Goal: Information Seeking & Learning: Learn about a topic

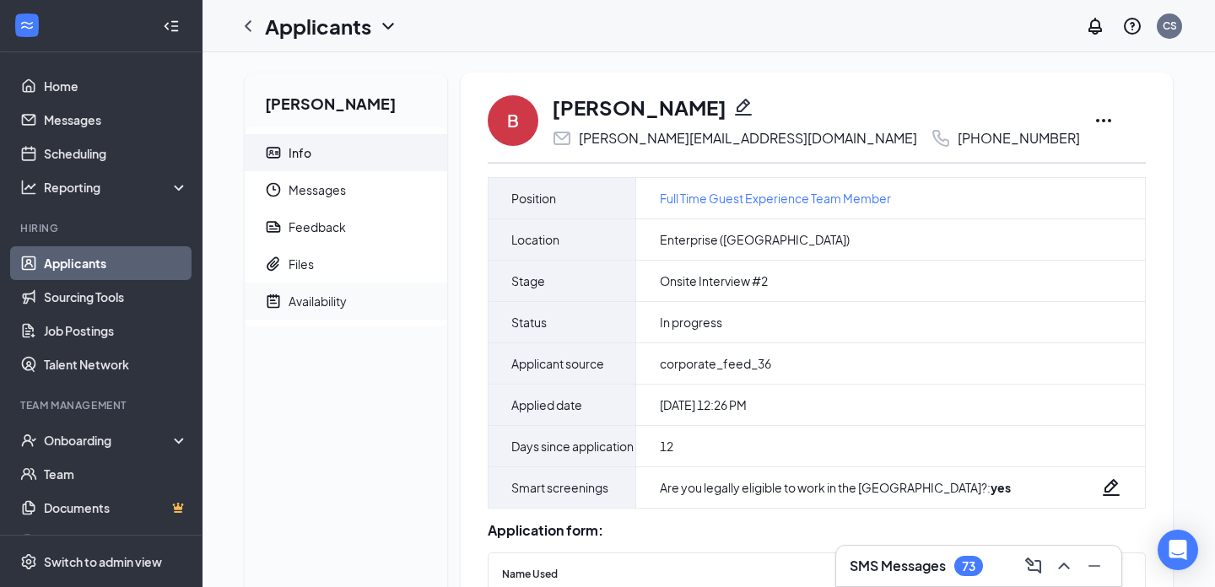
click at [368, 315] on span "Availability" at bounding box center [361, 301] width 145 height 37
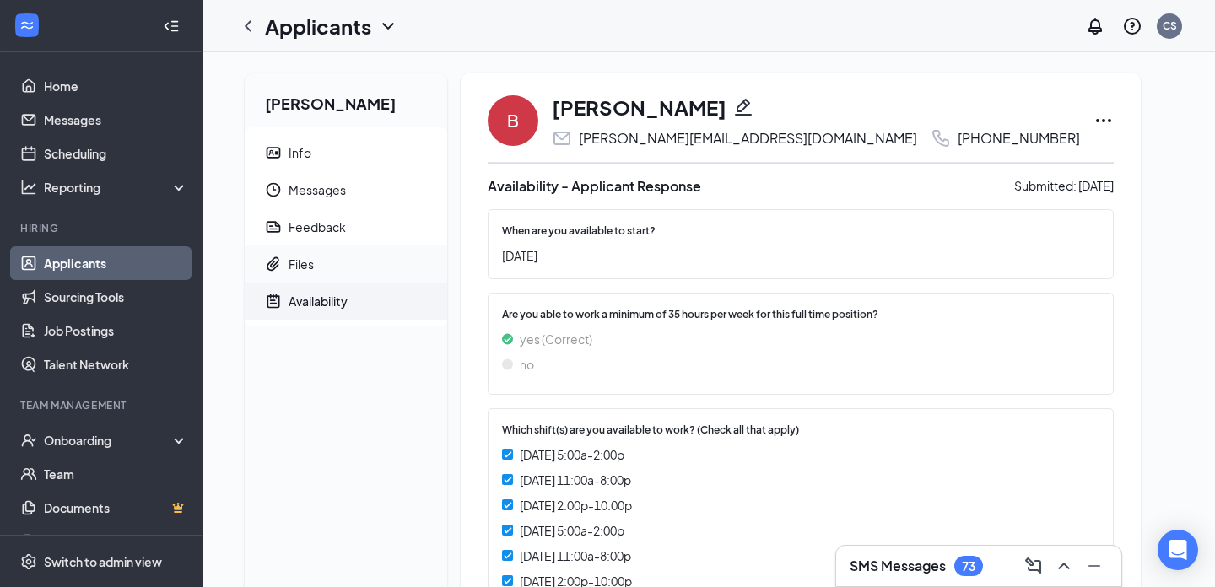
click at [376, 251] on span "Files" at bounding box center [361, 264] width 145 height 37
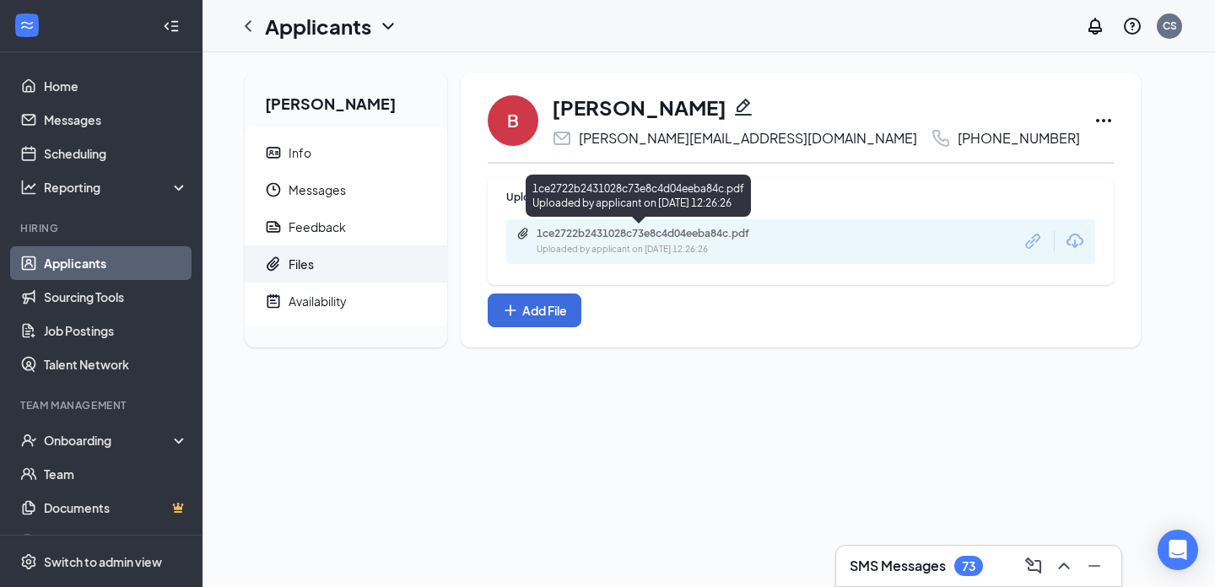
click at [602, 239] on div "1ce2722b2431028c73e8c4d04eeba84c.pdf" at bounding box center [655, 234] width 236 height 14
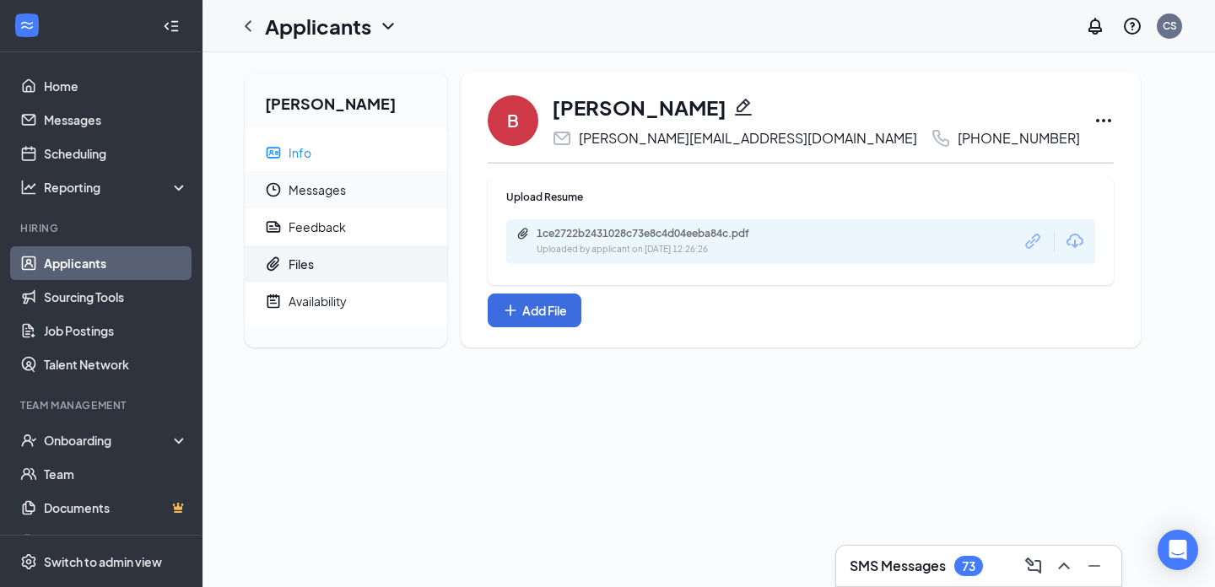
click at [355, 171] on span "Messages" at bounding box center [361, 189] width 145 height 37
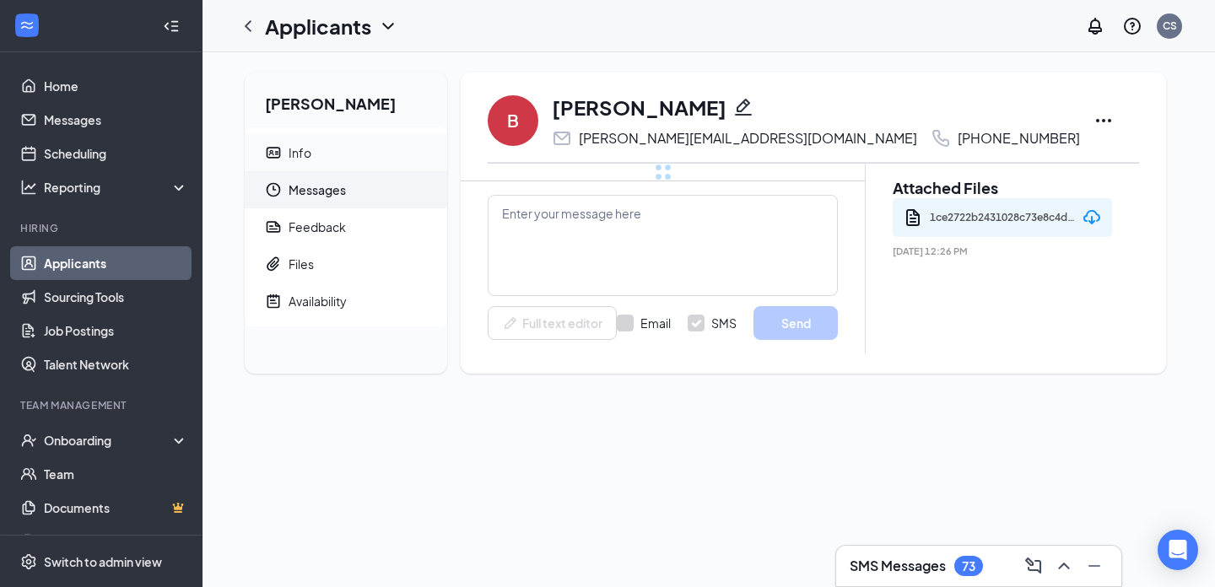
click at [365, 143] on span "Info" at bounding box center [361, 152] width 145 height 37
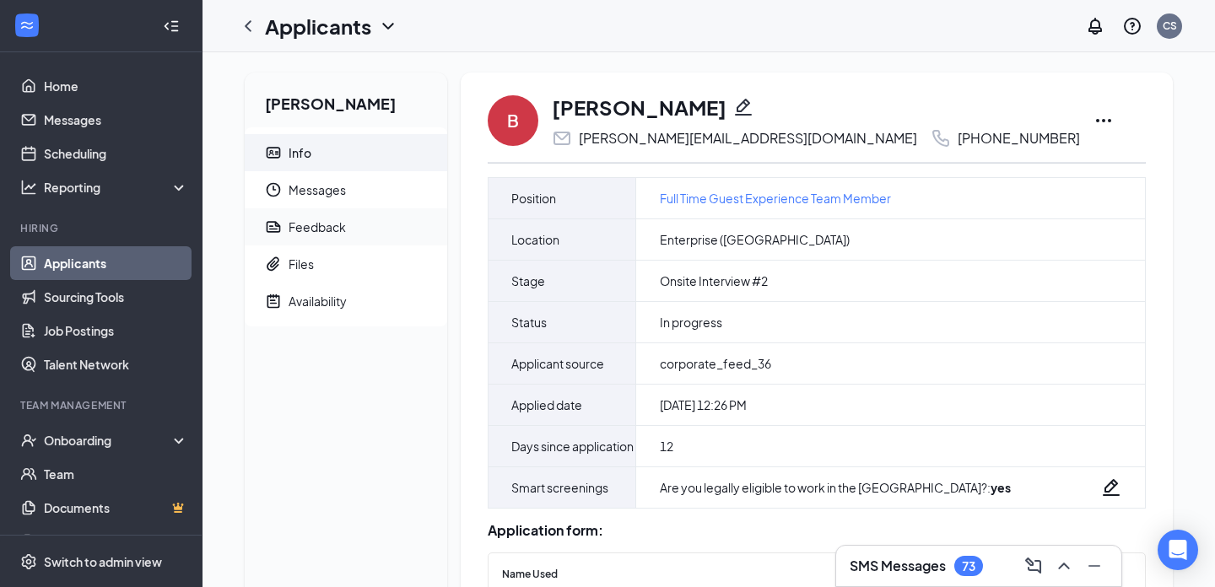
click at [370, 226] on span "Feedback" at bounding box center [361, 226] width 145 height 37
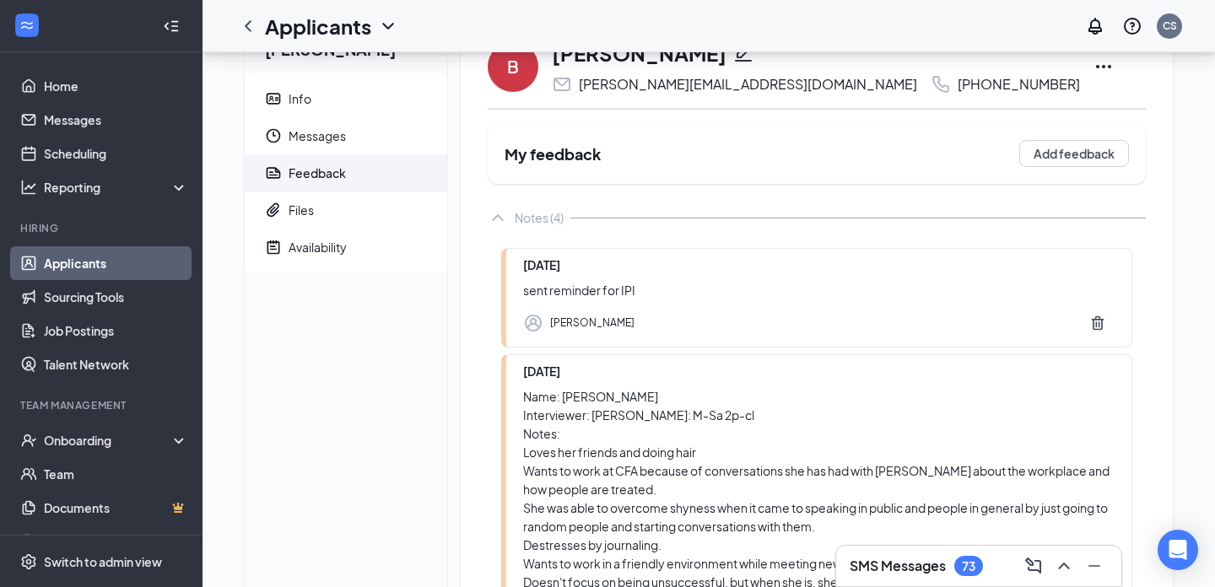
scroll to position [50, 0]
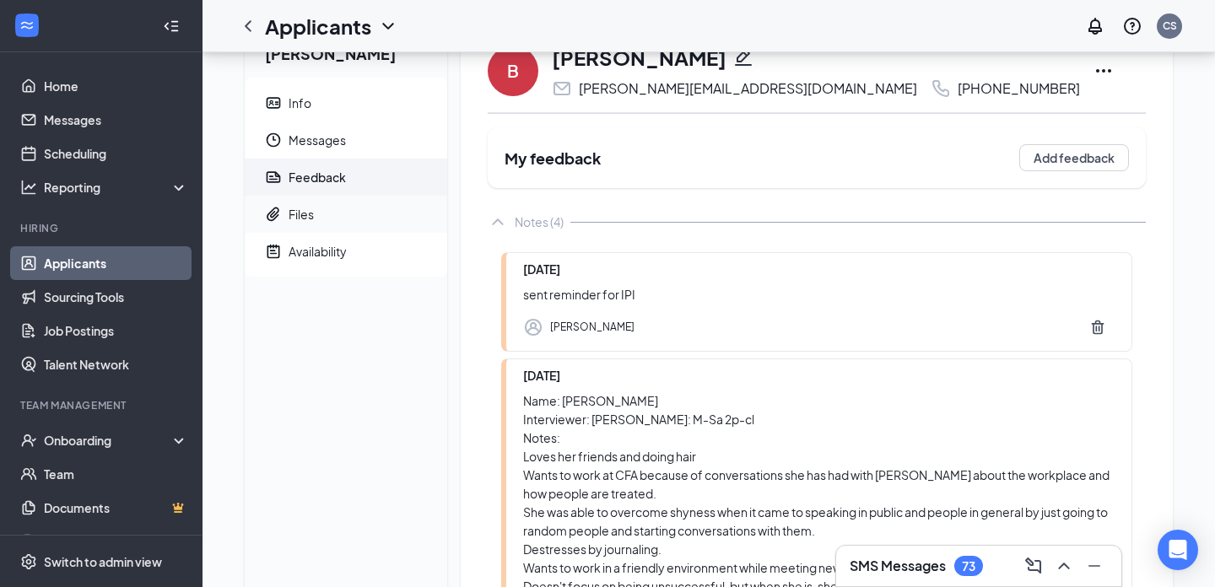
click at [358, 207] on span "Files" at bounding box center [361, 214] width 145 height 37
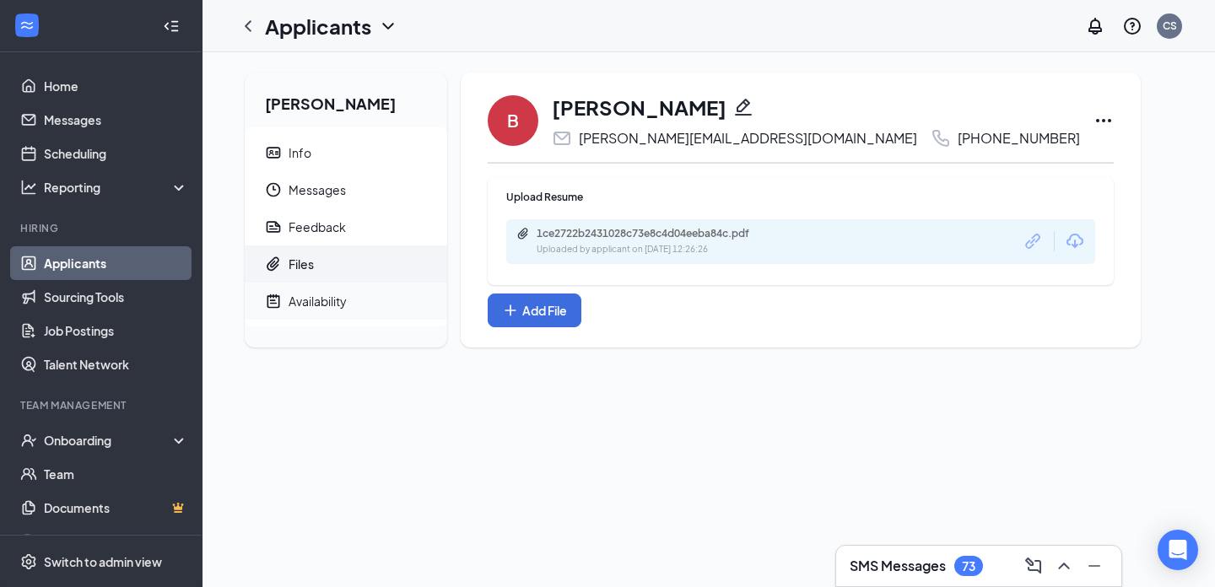
click at [344, 316] on span "Availability" at bounding box center [361, 301] width 145 height 37
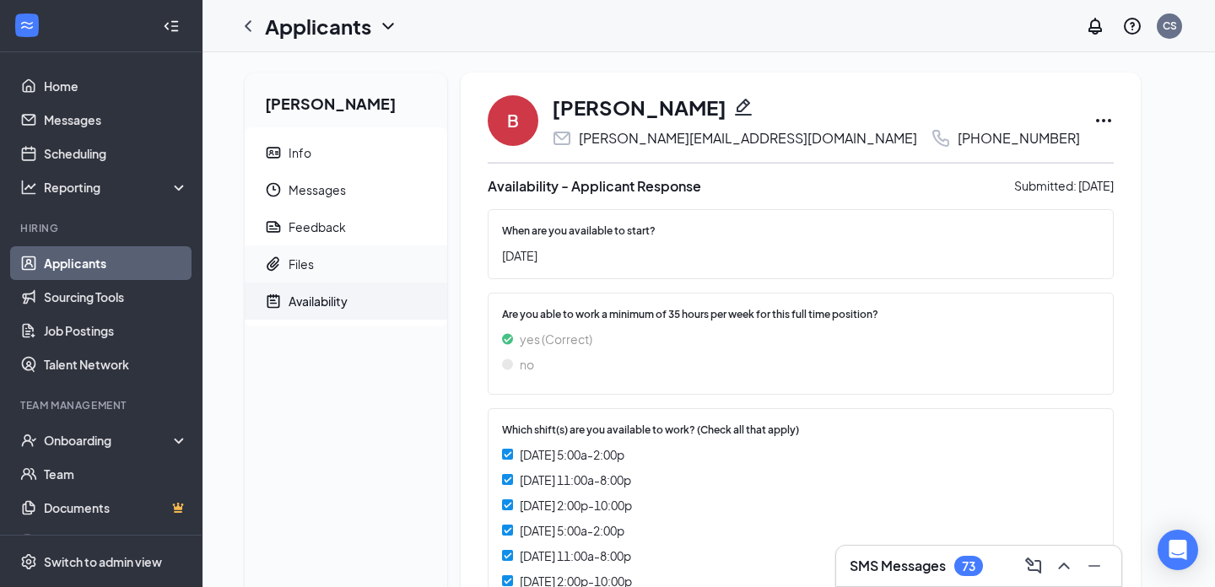
click at [341, 274] on span "Files" at bounding box center [361, 264] width 145 height 37
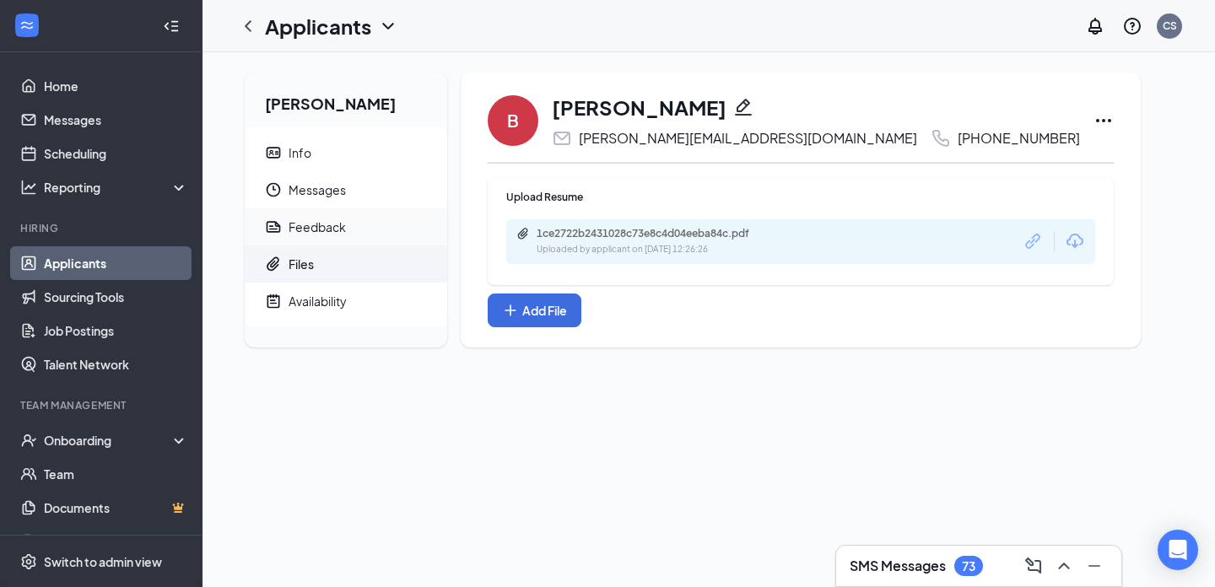
click at [346, 226] on span "Feedback" at bounding box center [361, 226] width 145 height 37
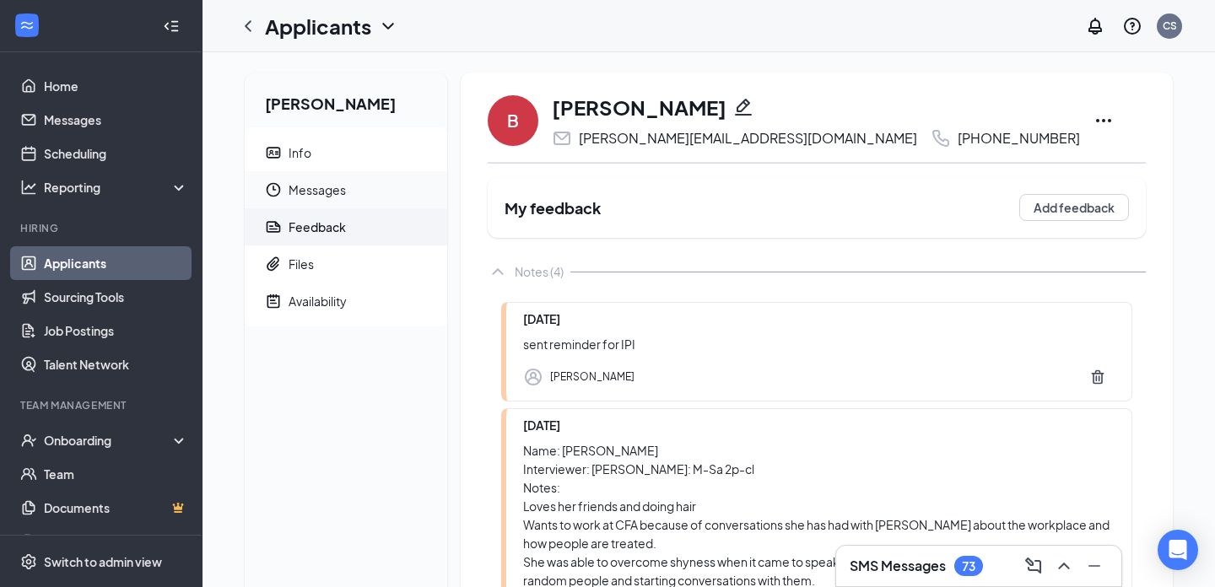
click at [356, 208] on ul "Info Messages Feedback Files Availability" at bounding box center [346, 226] width 203 height 199
click at [355, 192] on span "Messages" at bounding box center [361, 189] width 145 height 37
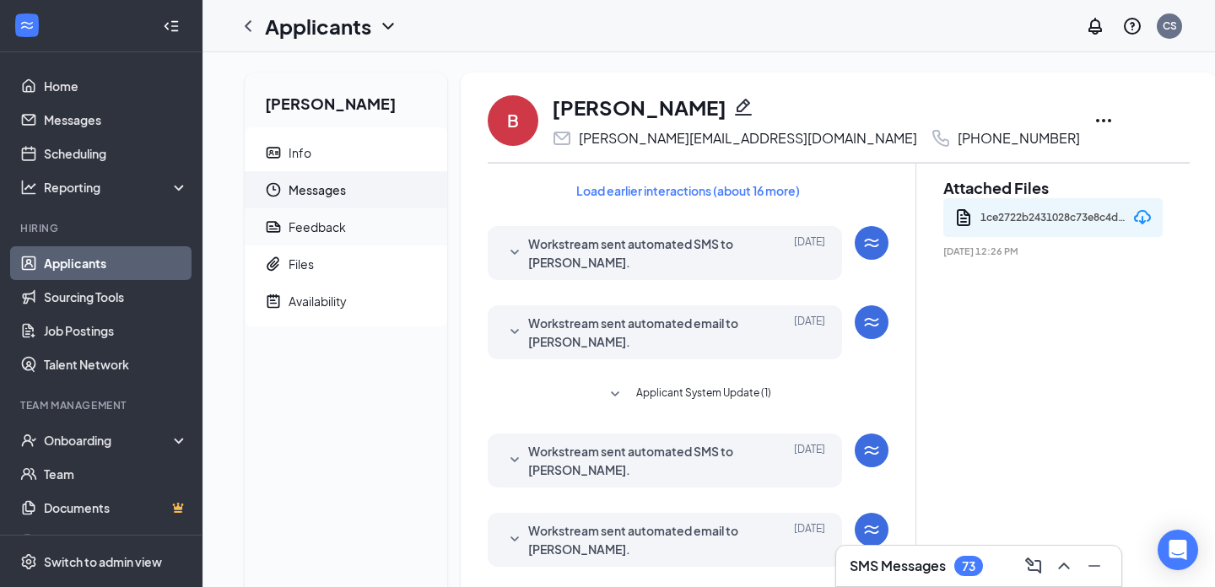
click at [369, 212] on span "Feedback" at bounding box center [361, 226] width 145 height 37
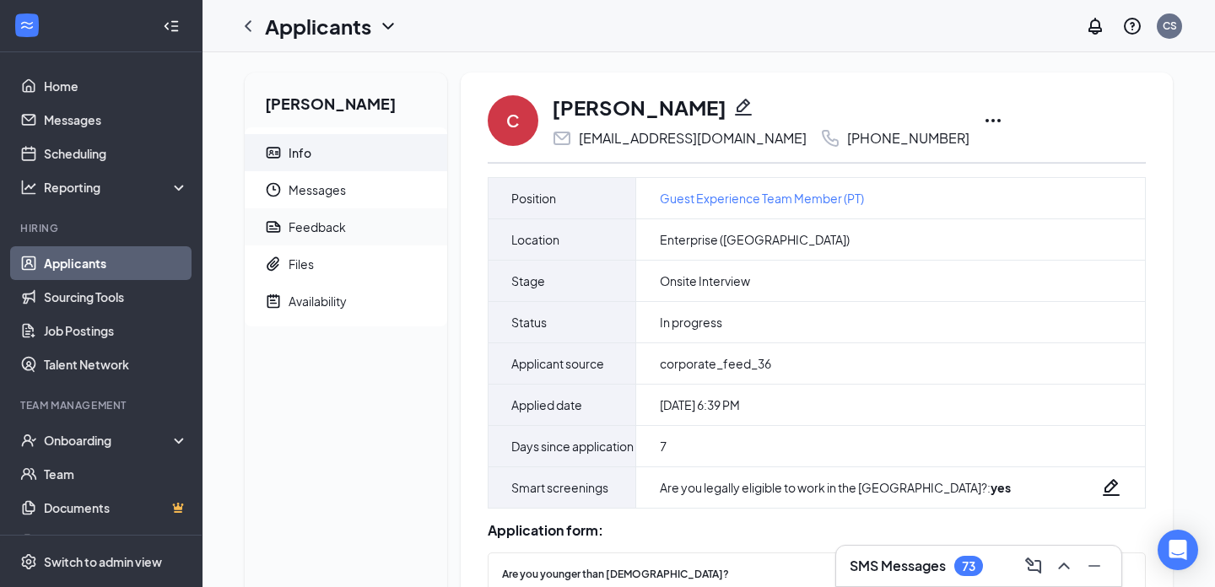
click at [353, 217] on span "Feedback" at bounding box center [361, 226] width 145 height 37
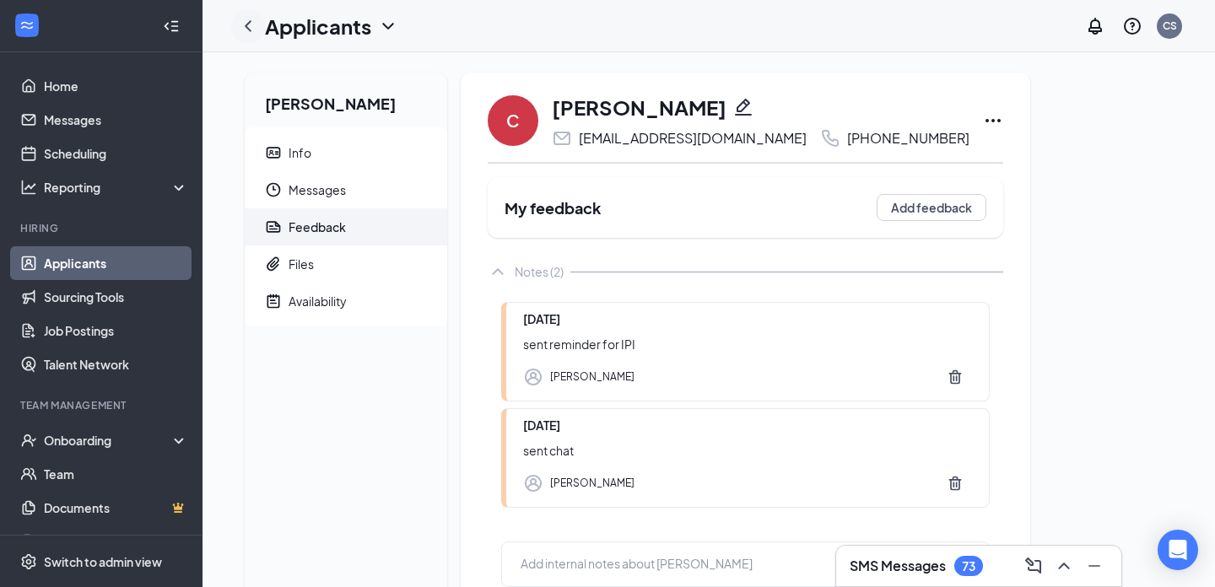
click at [257, 35] on icon "ChevronLeft" at bounding box center [248, 26] width 20 height 20
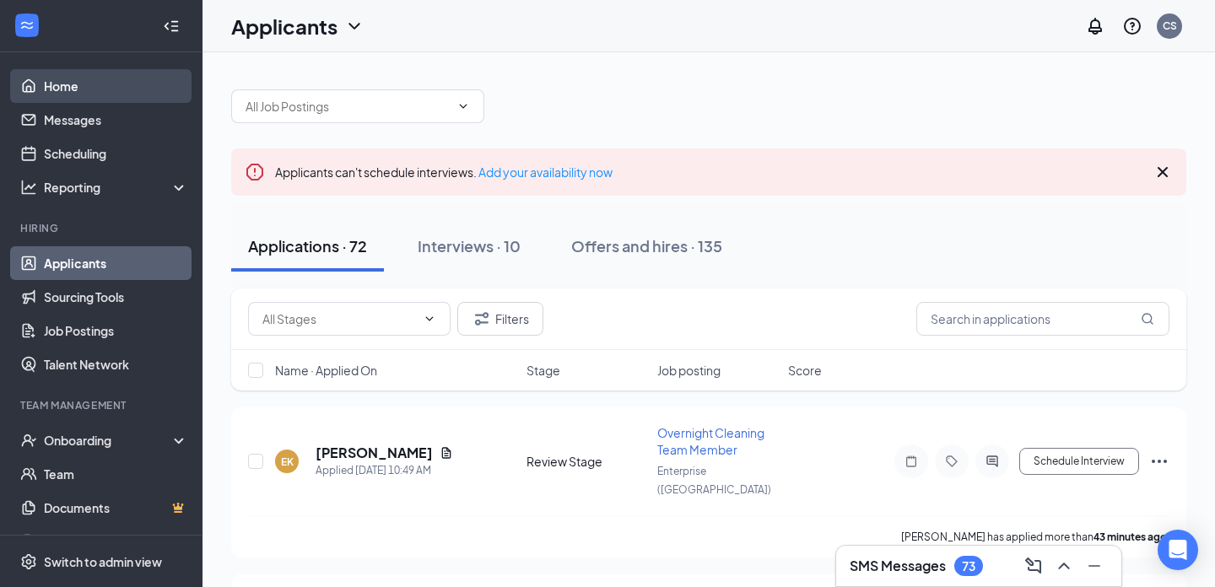
click at [92, 94] on link "Home" at bounding box center [116, 86] width 144 height 34
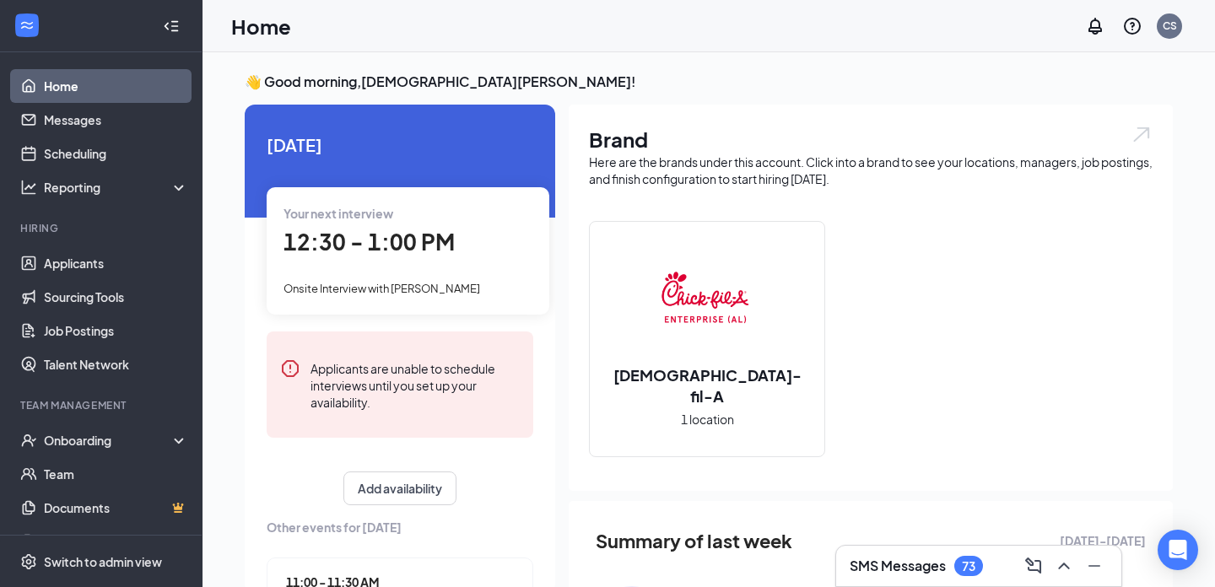
scroll to position [84, 0]
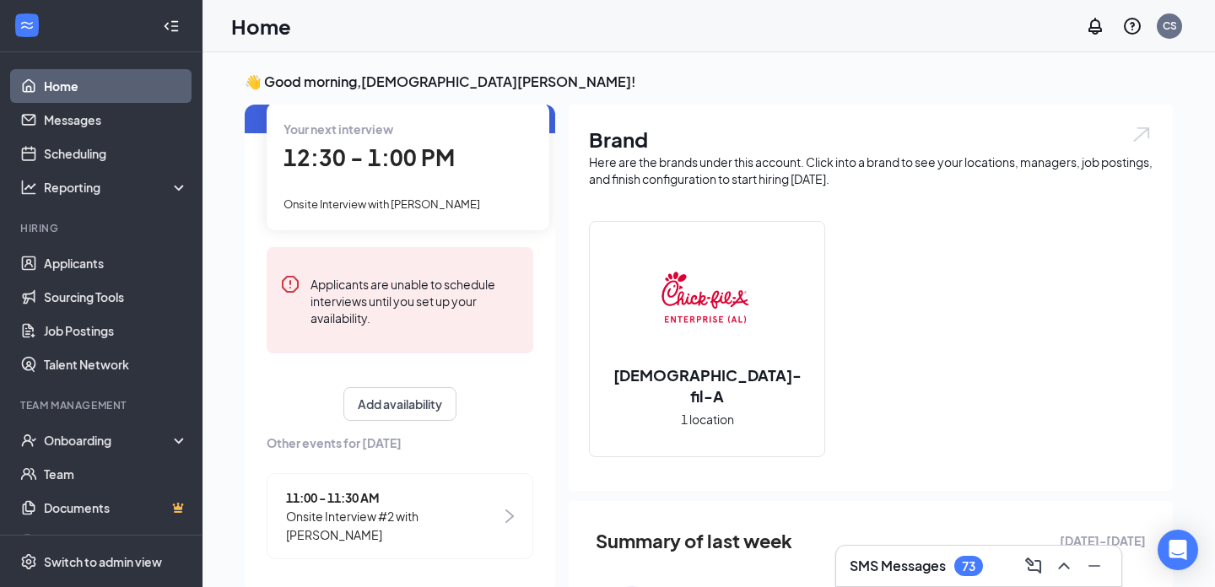
click at [383, 512] on span "Onsite Interview #2 with [PERSON_NAME]" at bounding box center [393, 525] width 215 height 37
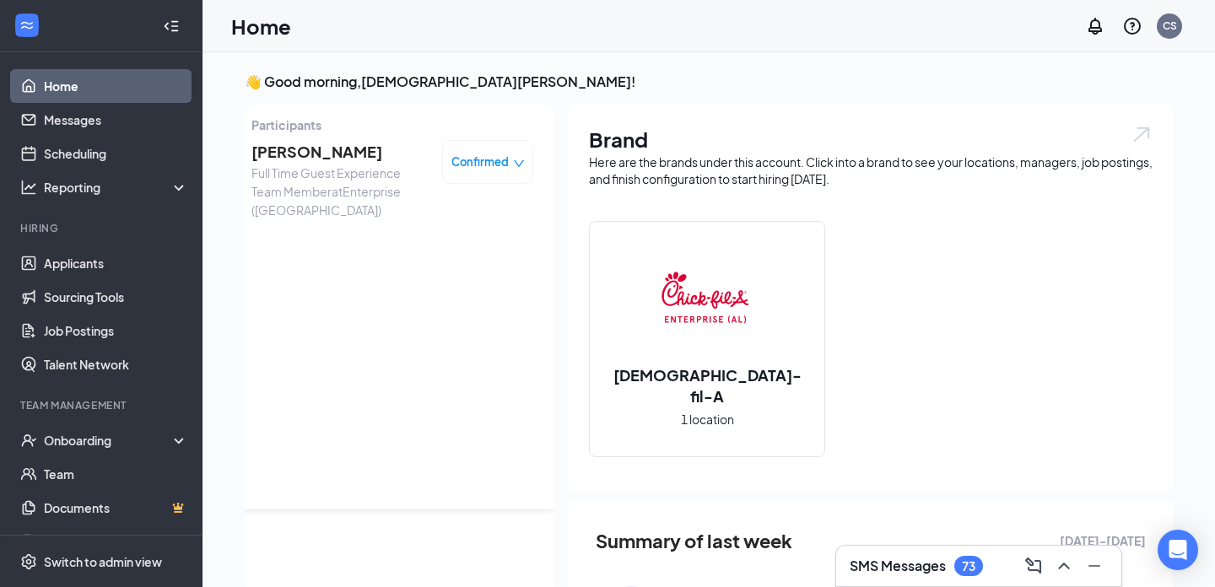
scroll to position [7, 0]
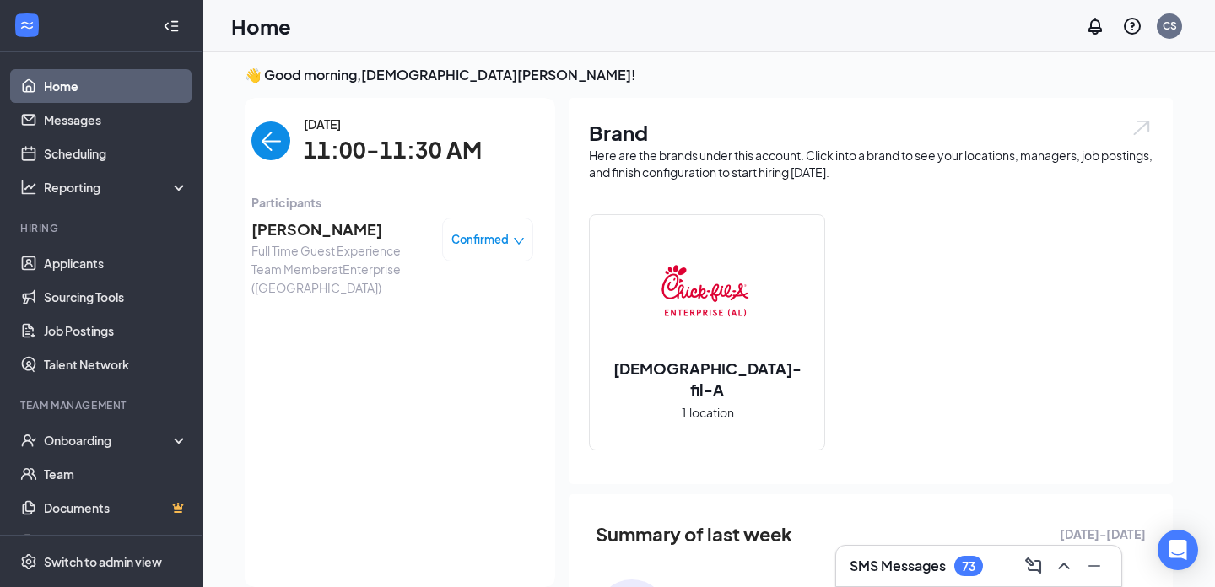
click at [477, 257] on div "Confirmed" at bounding box center [487, 240] width 91 height 44
click at [394, 245] on span "Full Time Guest Experience Team Member at [GEOGRAPHIC_DATA] ([GEOGRAPHIC_DATA])" at bounding box center [339, 269] width 177 height 56
click at [327, 231] on span "[PERSON_NAME]" at bounding box center [339, 230] width 177 height 24
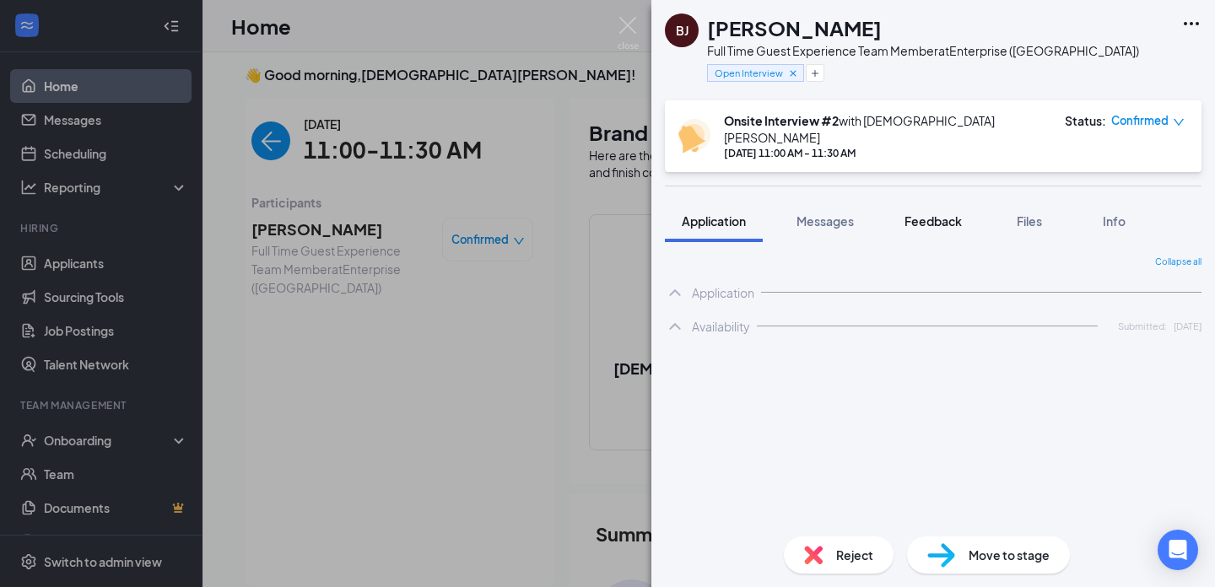
click at [955, 200] on button "Feedback" at bounding box center [933, 221] width 91 height 42
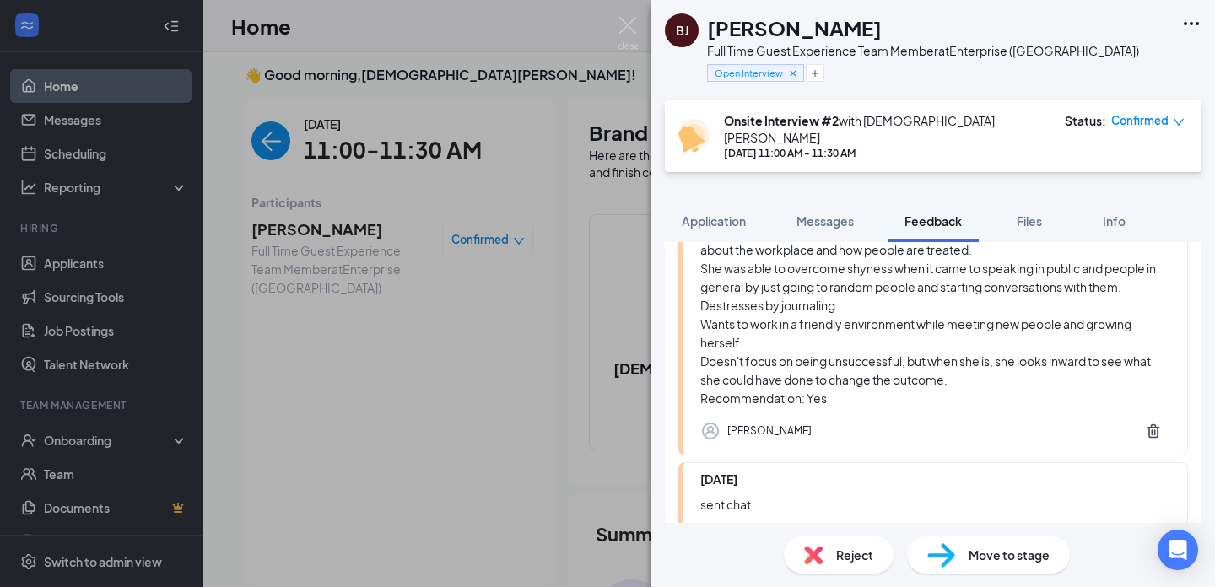
scroll to position [708, 0]
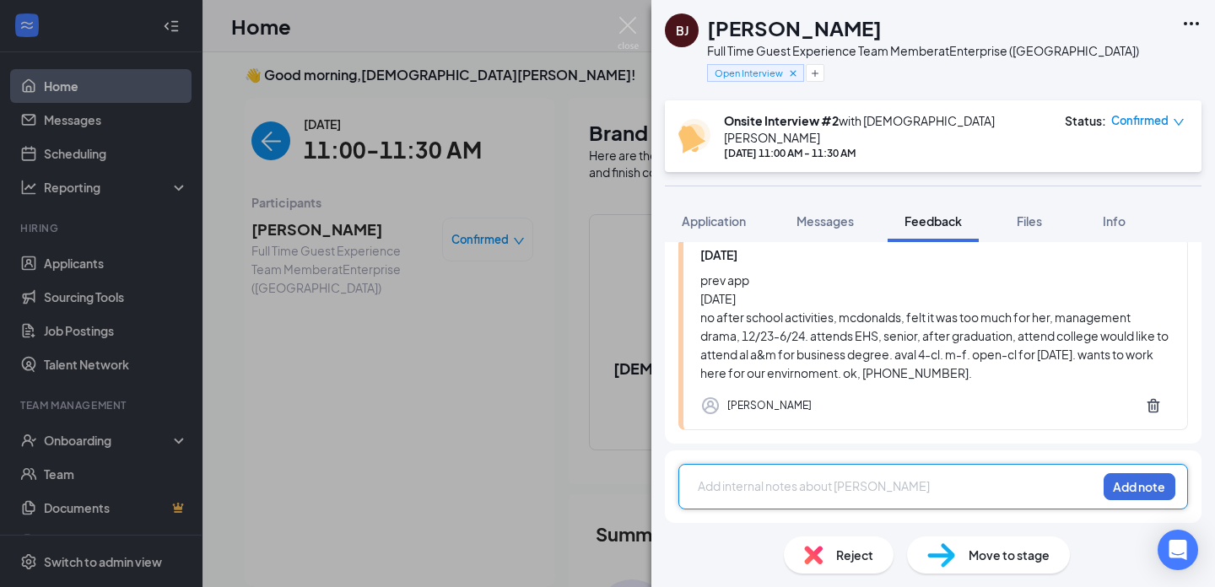
click at [889, 489] on div at bounding box center [897, 487] width 397 height 18
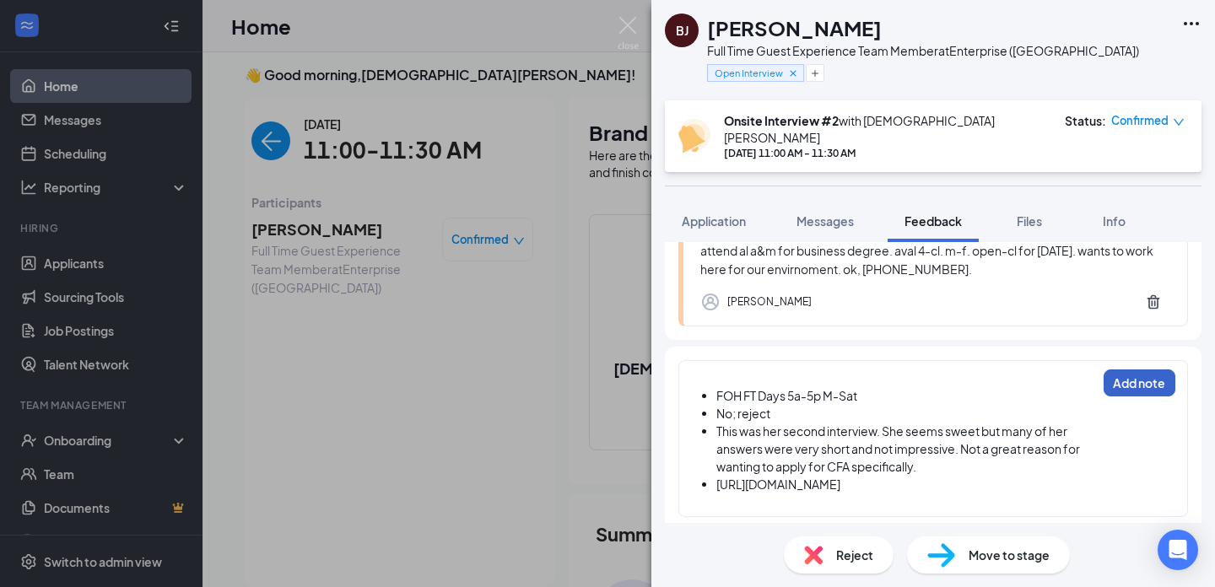
click at [1109, 390] on button "Add note" at bounding box center [1140, 383] width 72 height 27
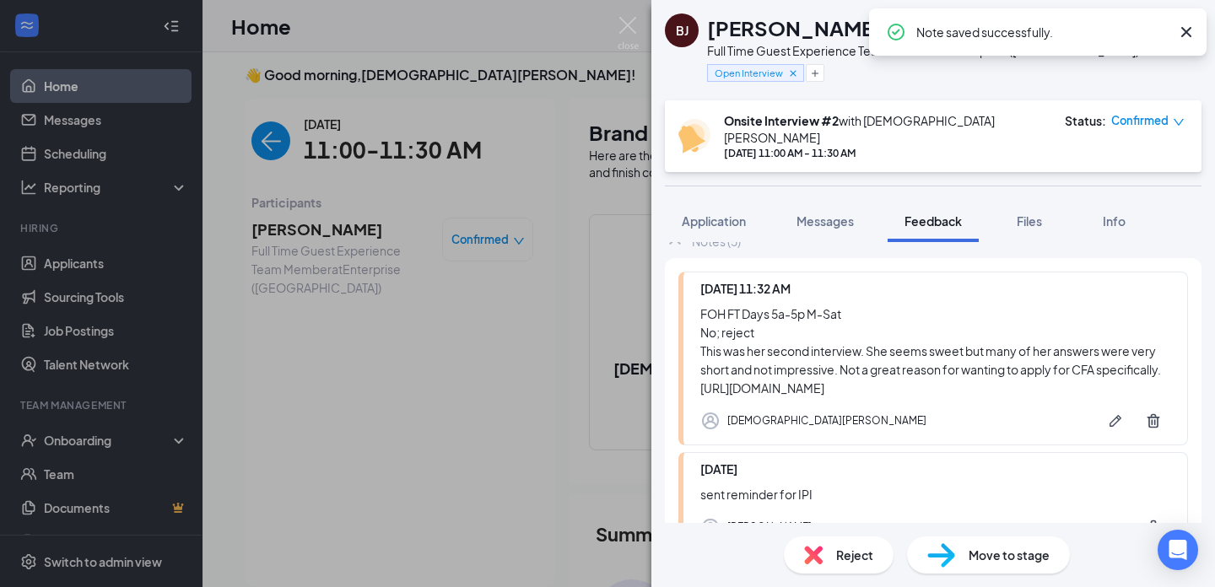
scroll to position [111, 0]
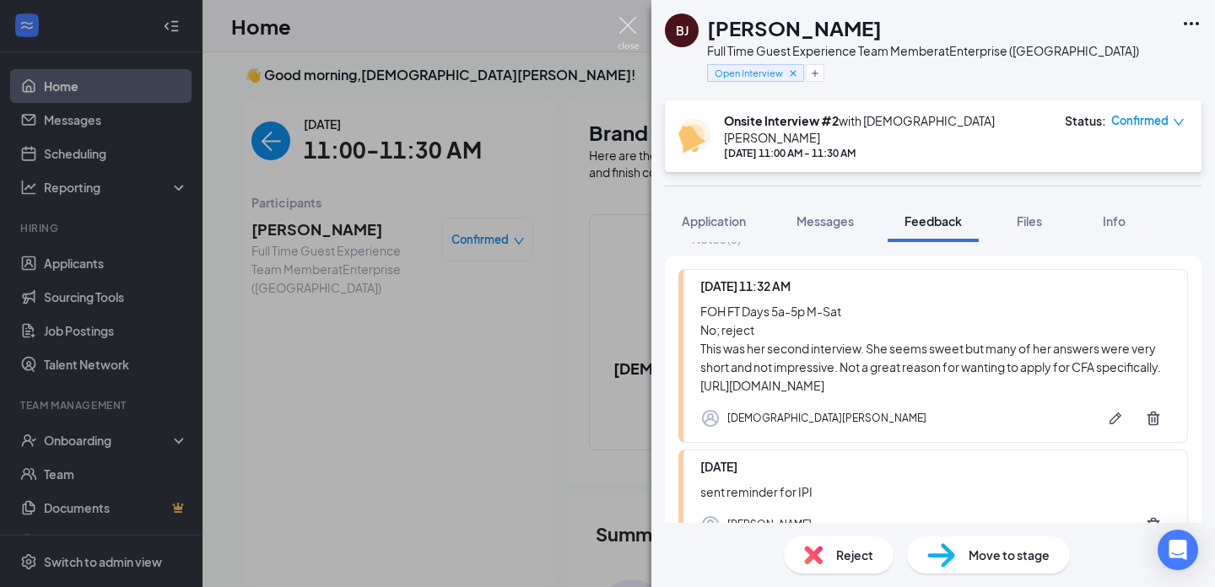
click at [619, 19] on img at bounding box center [628, 33] width 21 height 33
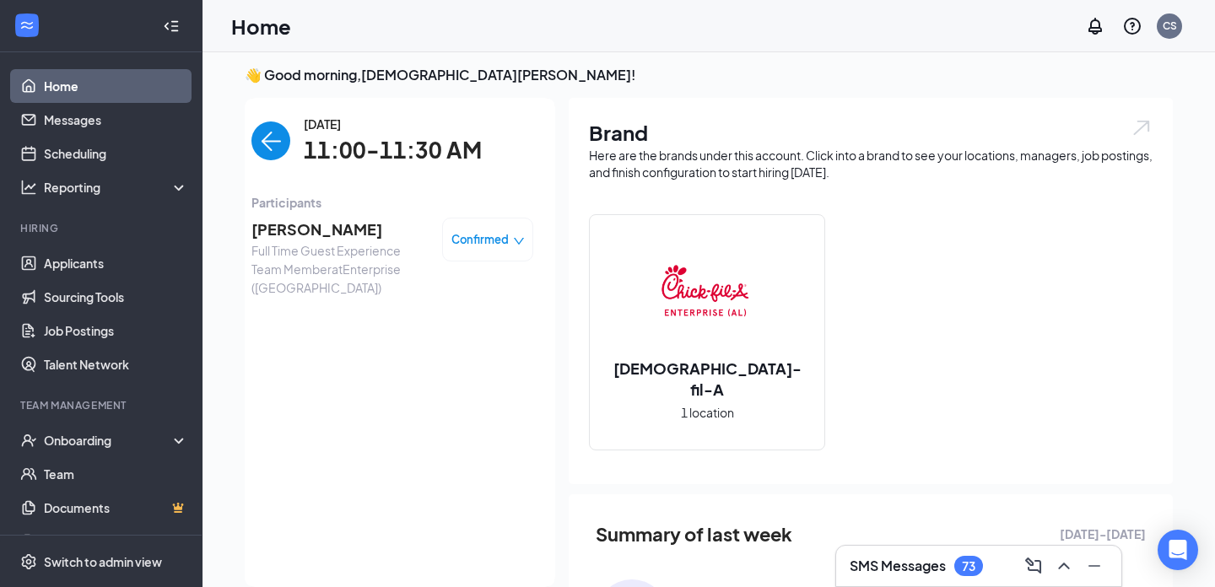
click at [253, 131] on img "back-button" at bounding box center [270, 141] width 39 height 39
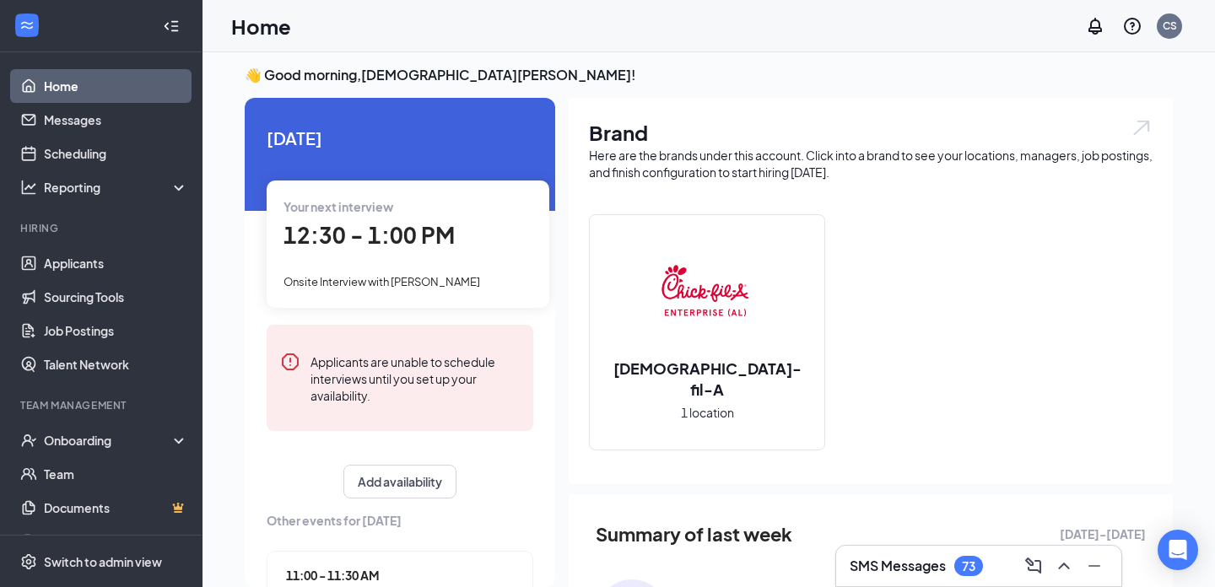
click at [364, 244] on span "12:30 - 1:00 PM" at bounding box center [369, 235] width 171 height 28
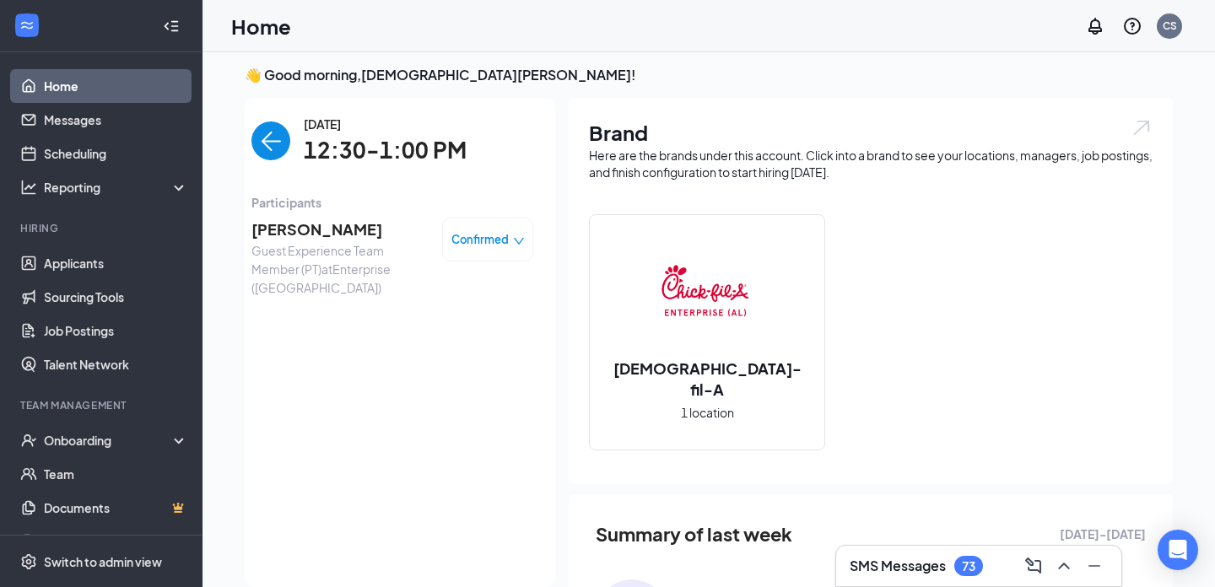
click at [321, 241] on span "Guest Experience Team Member (PT) at Enterprise (AL)" at bounding box center [339, 269] width 177 height 56
click at [323, 235] on span "Cameron Harvey" at bounding box center [339, 230] width 177 height 24
